Goal: Information Seeking & Learning: Understand process/instructions

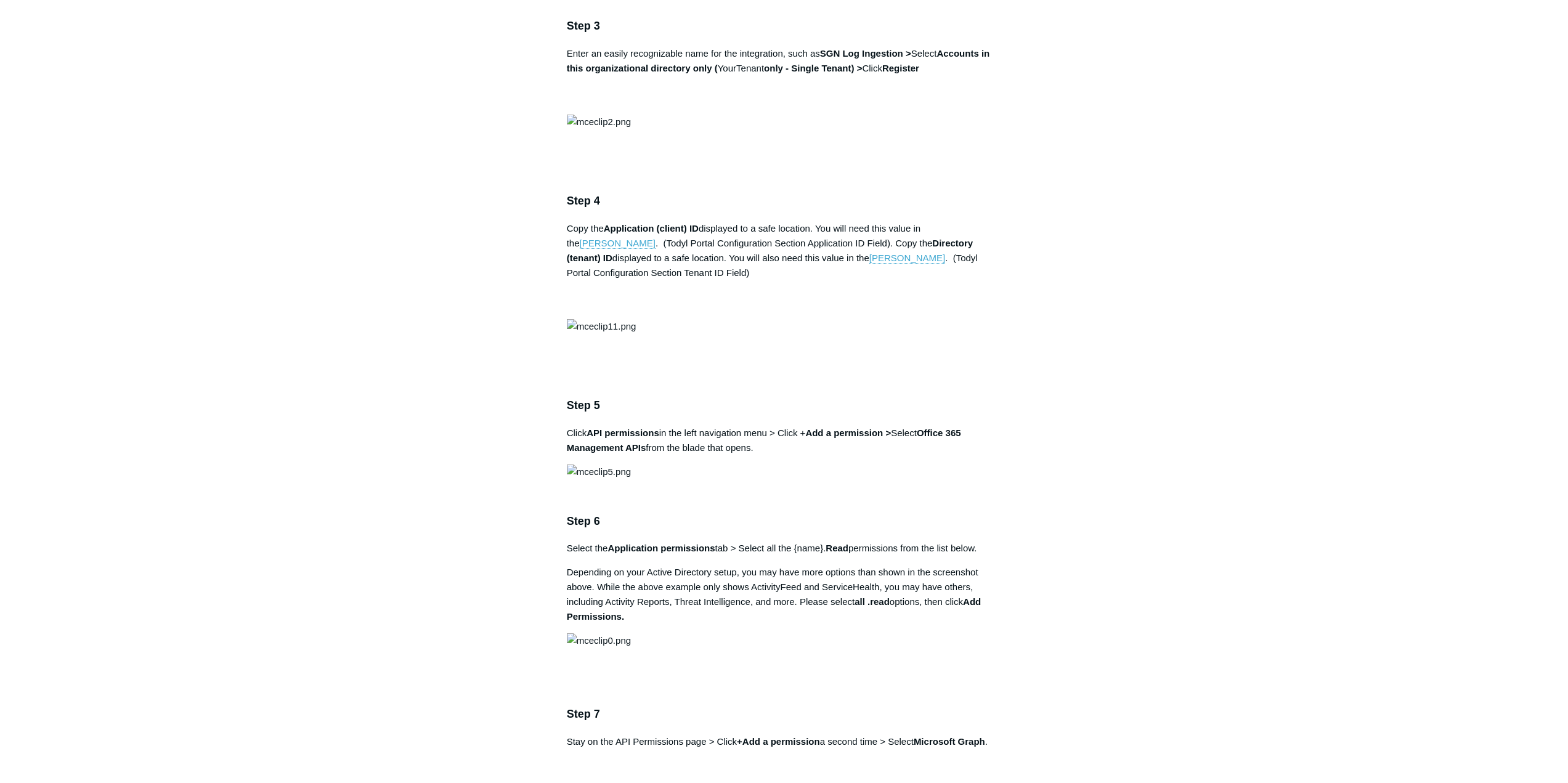
scroll to position [1293, 0]
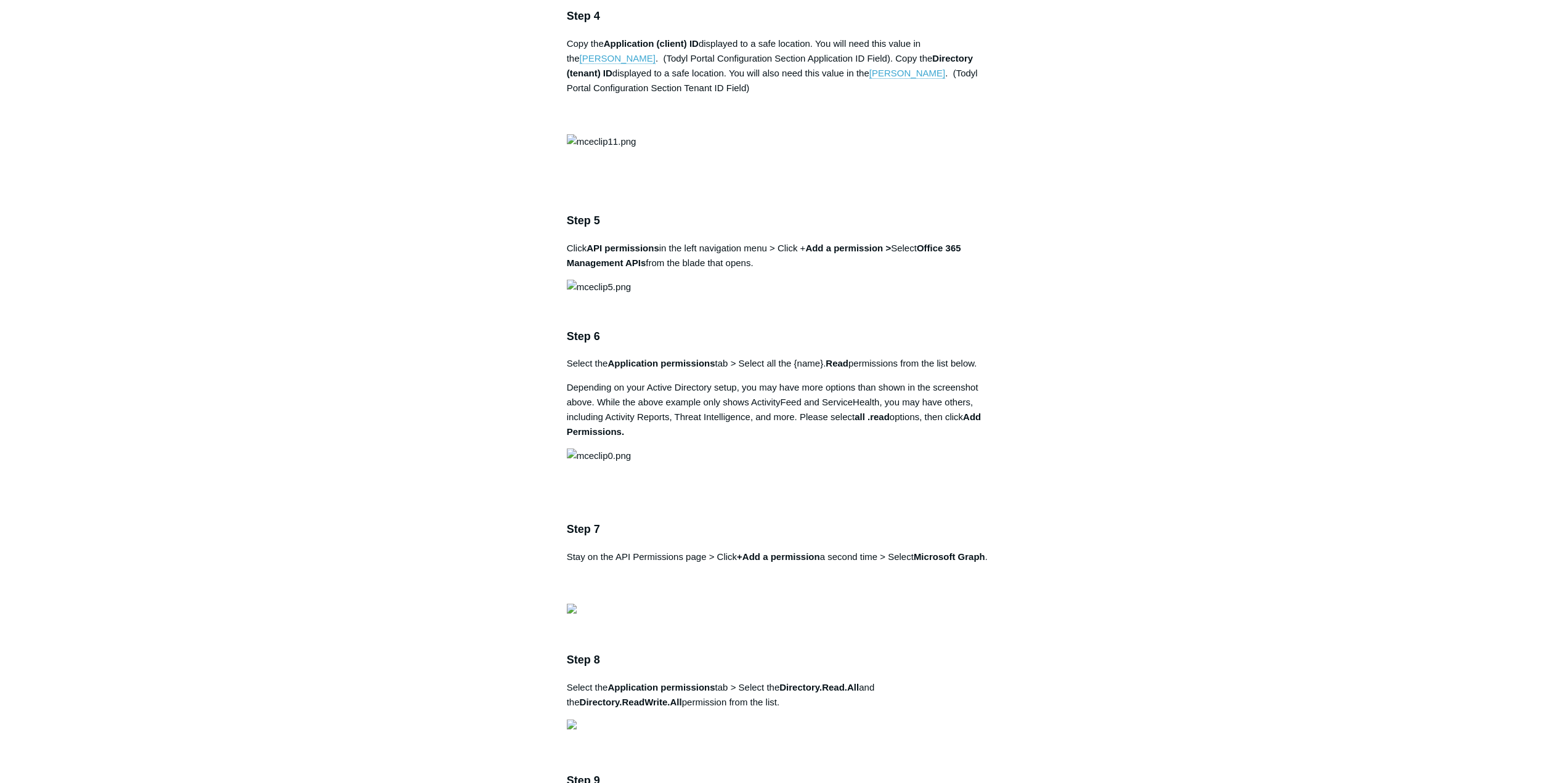
drag, startPoint x: 826, startPoint y: 313, endPoint x: 904, endPoint y: 311, distance: 78.0
drag, startPoint x: 898, startPoint y: 311, endPoint x: 861, endPoint y: 282, distance: 47.0
click at [866, 276] on div "Note: Permissions for SOAR integration are distinct from the Office 365 SIEM in…" at bounding box center [784, 794] width 435 height 3781
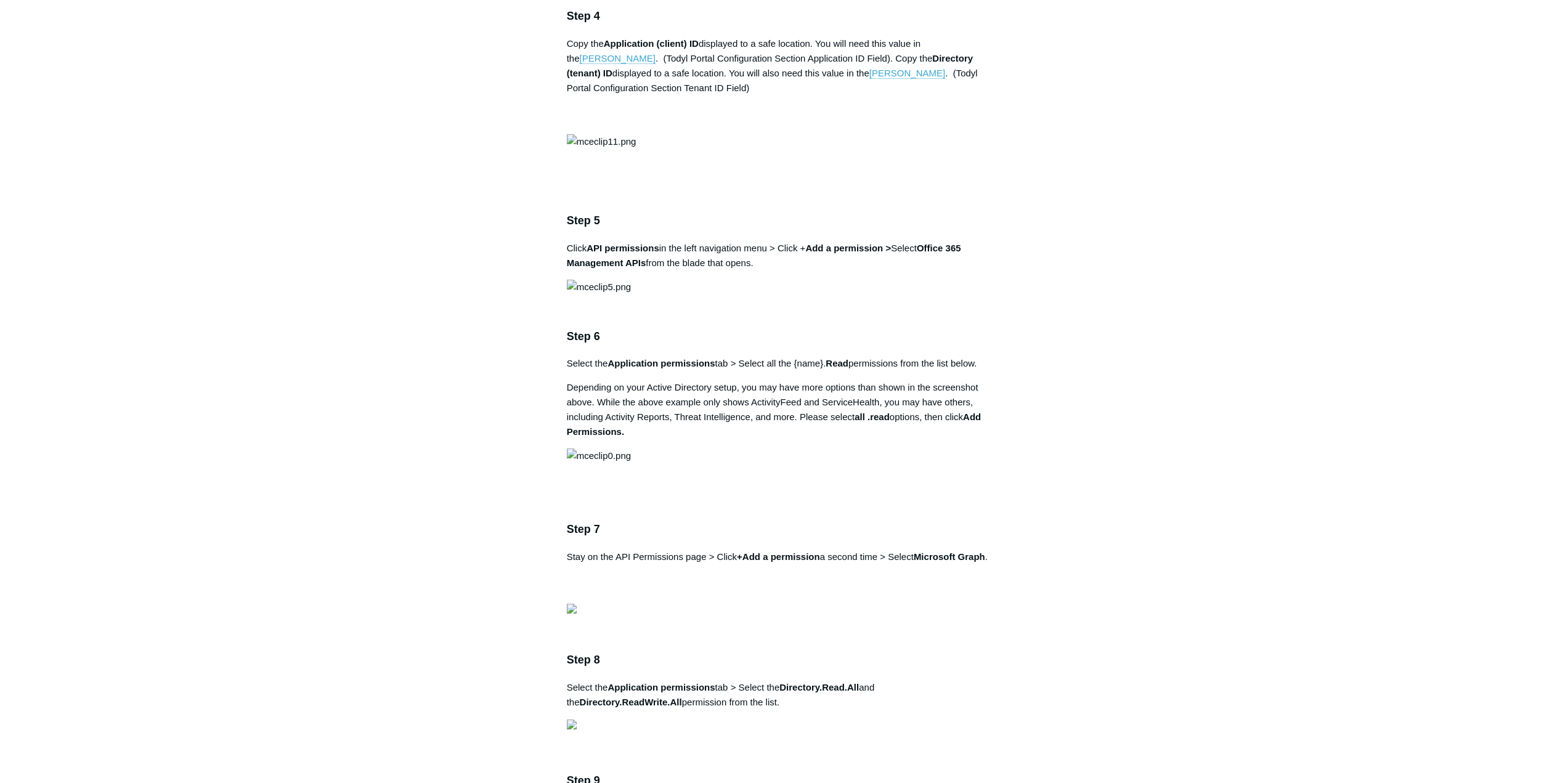
drag, startPoint x: 824, startPoint y: 317, endPoint x: 905, endPoint y: 318, distance: 81.0
copy strong "SGN Log Ingestion"
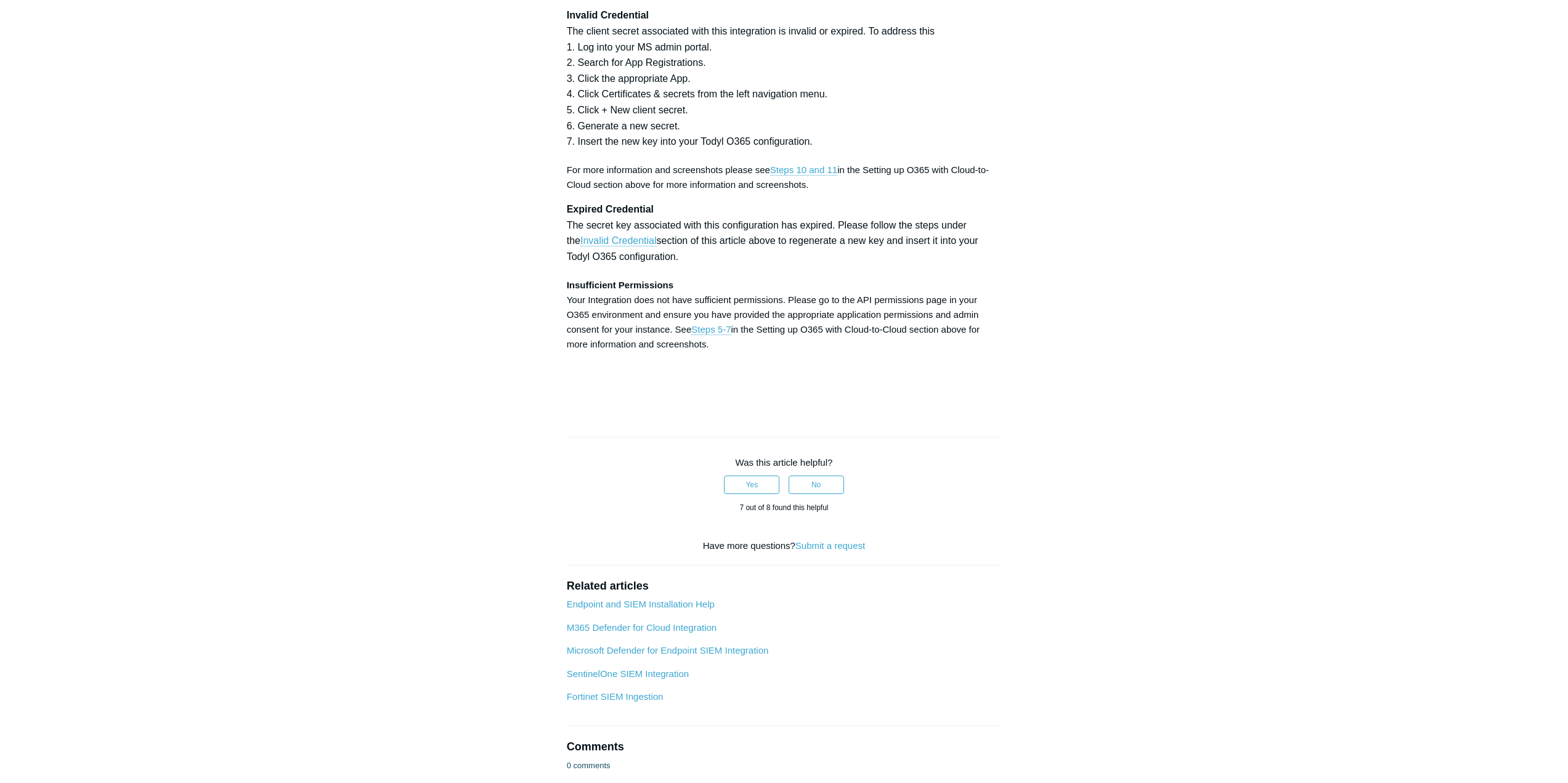
scroll to position [3757, 0]
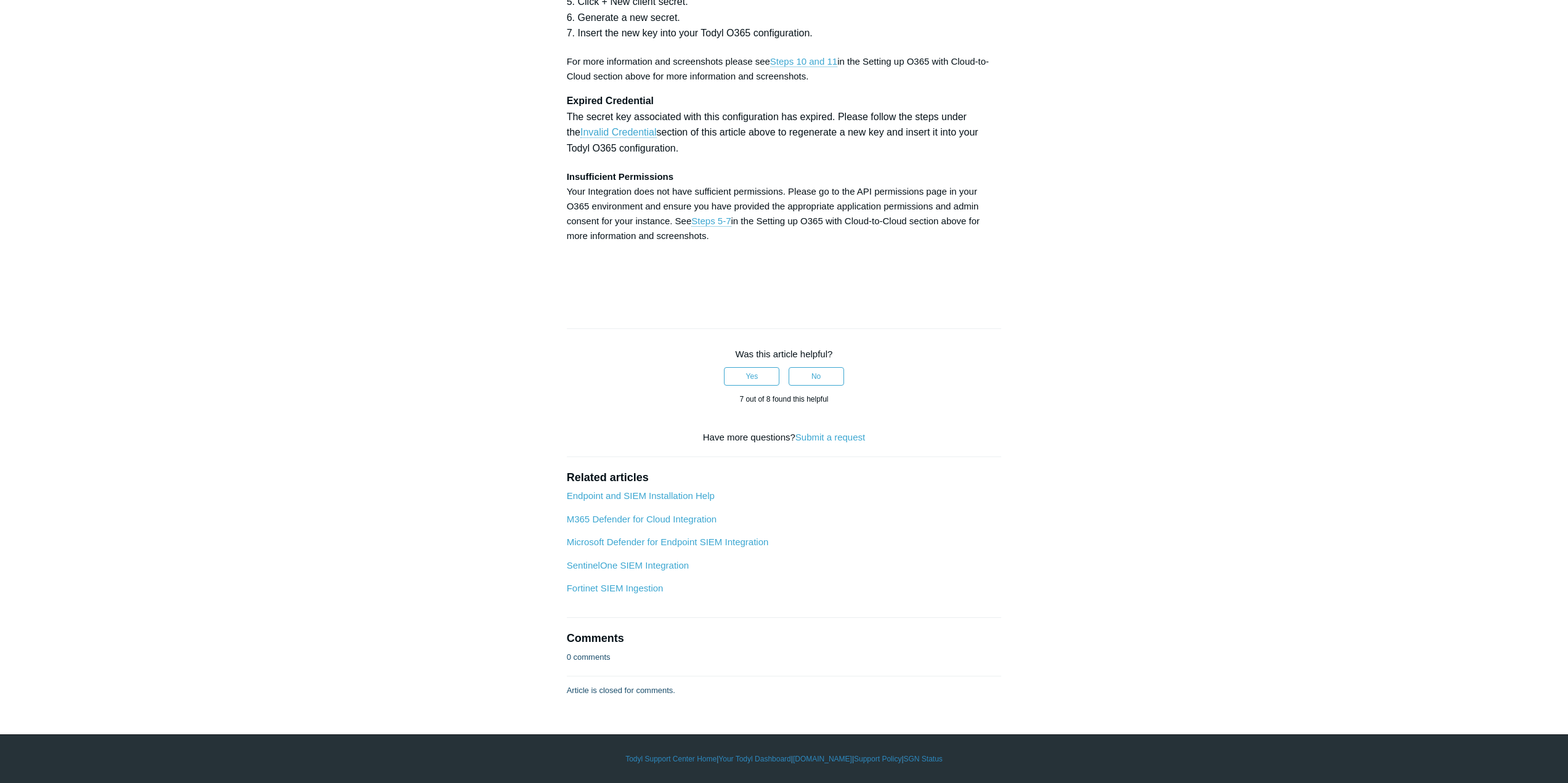
copy strong "Directory"
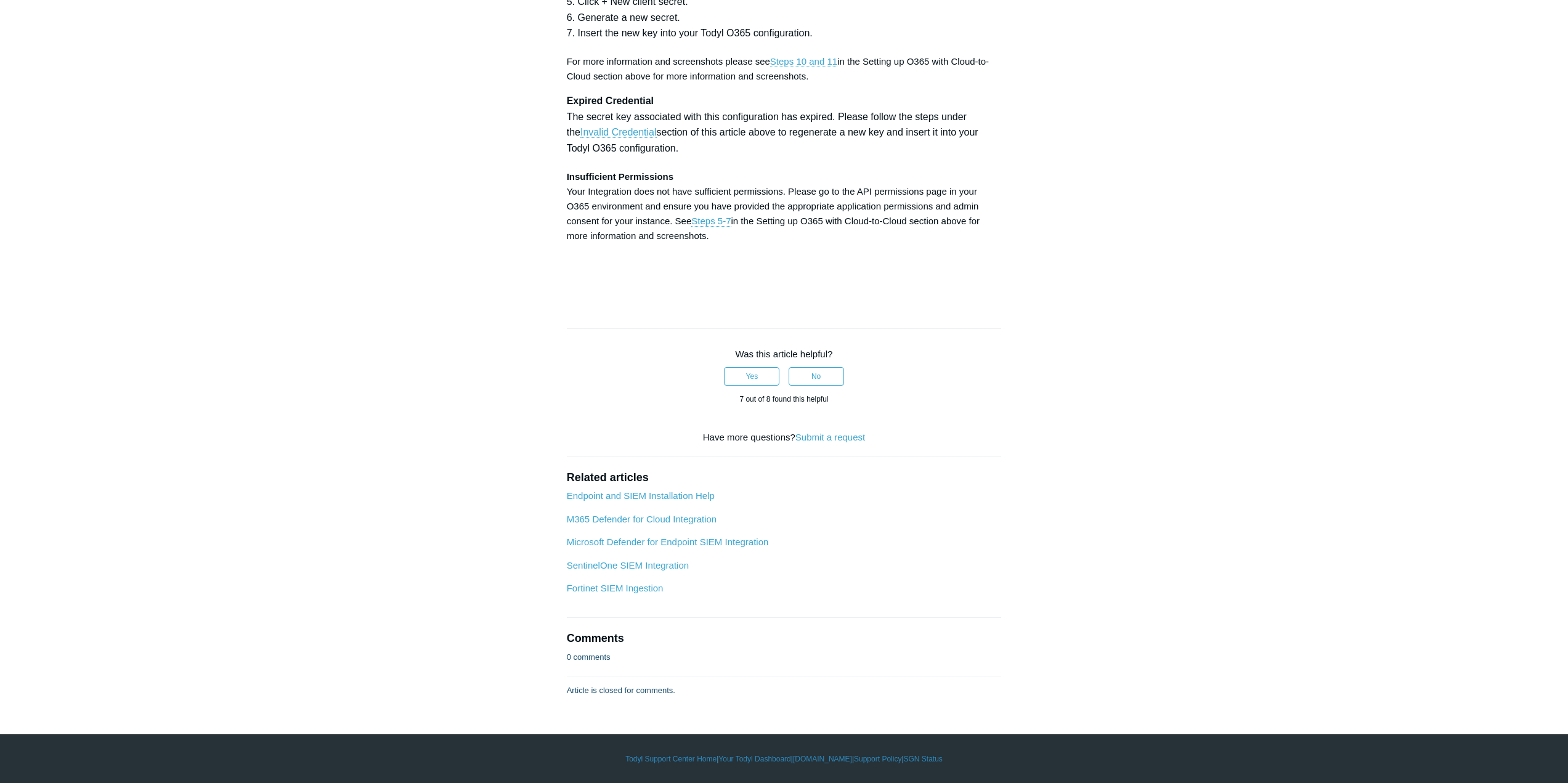
copy strong "User"
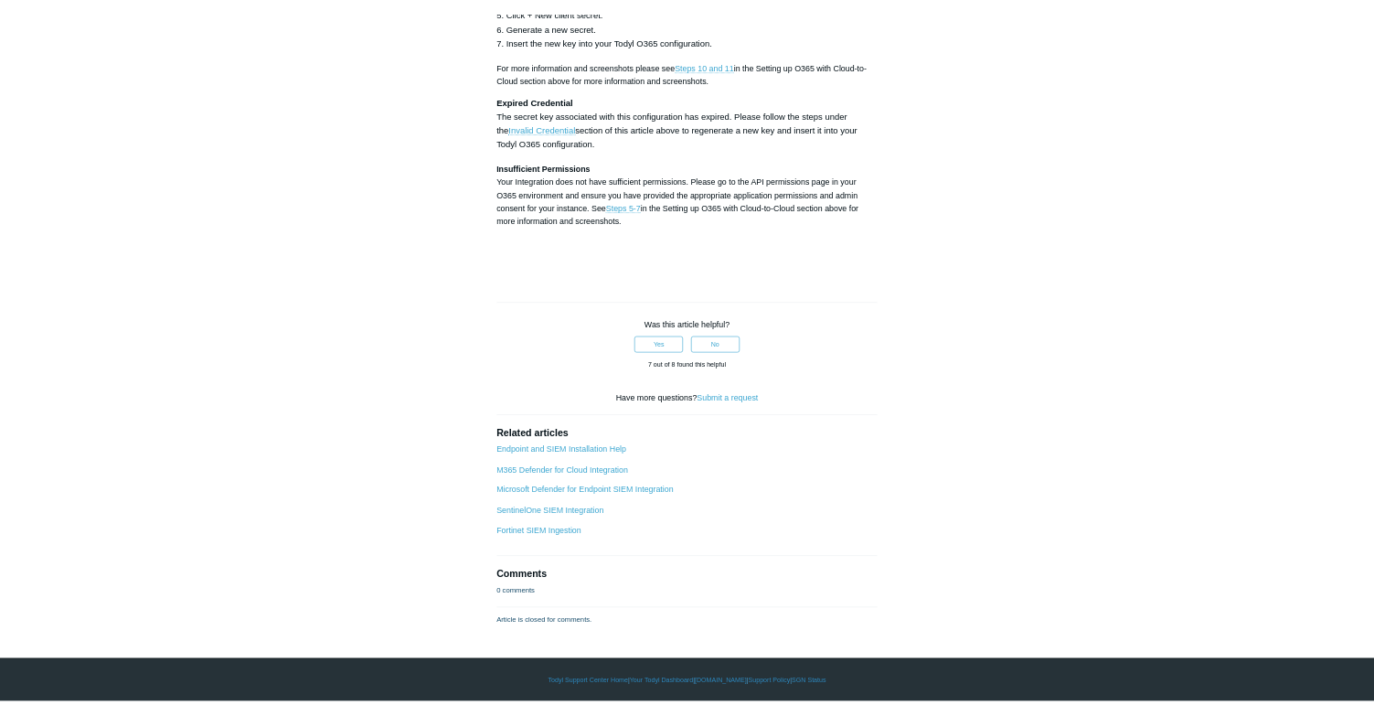
scroll to position [8229, 0]
